Goal: Find specific page/section: Find specific page/section

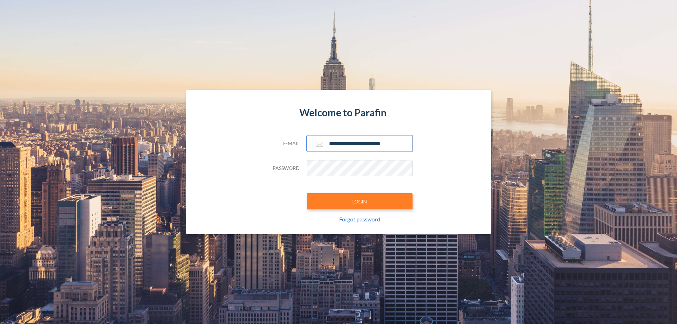
type input "**********"
click at [360, 201] on button "LOGIN" at bounding box center [360, 201] width 106 height 16
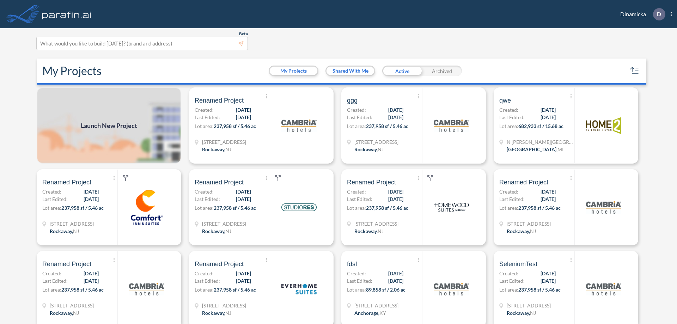
scroll to position [2, 0]
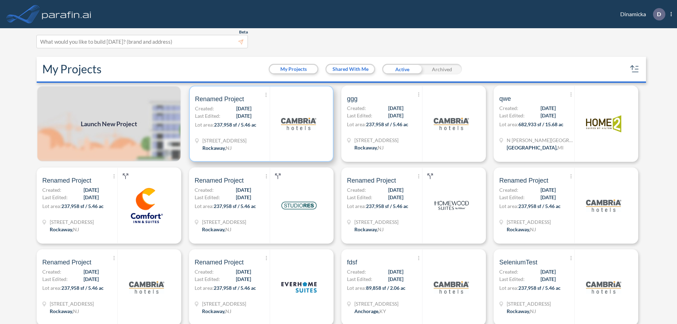
click at [260, 124] on p "Lot area: 237,958 sf / 5.46 ac" at bounding box center [232, 126] width 75 height 10
